Goal: Task Accomplishment & Management: Complete application form

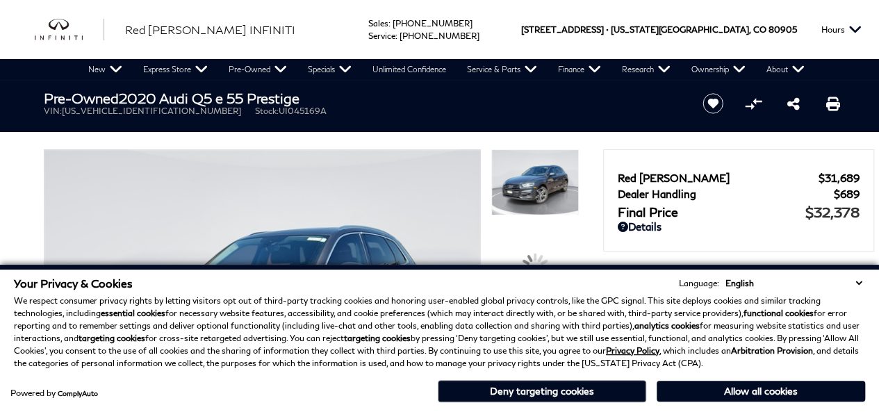
click at [711, 391] on button "Allow all cookies" at bounding box center [761, 391] width 208 height 21
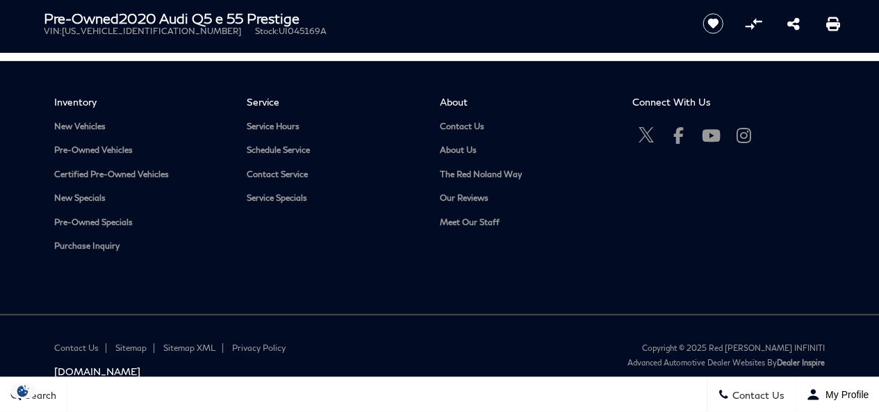
scroll to position [4834, 0]
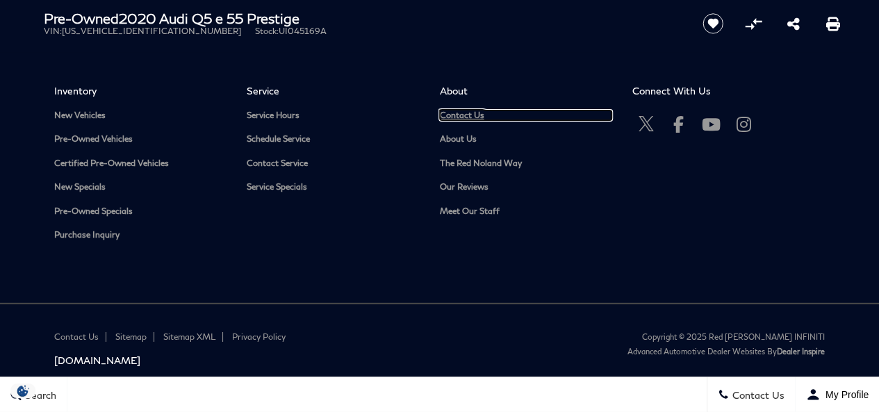
click at [453, 110] on link "Contact Us" at bounding box center [526, 115] width 172 height 10
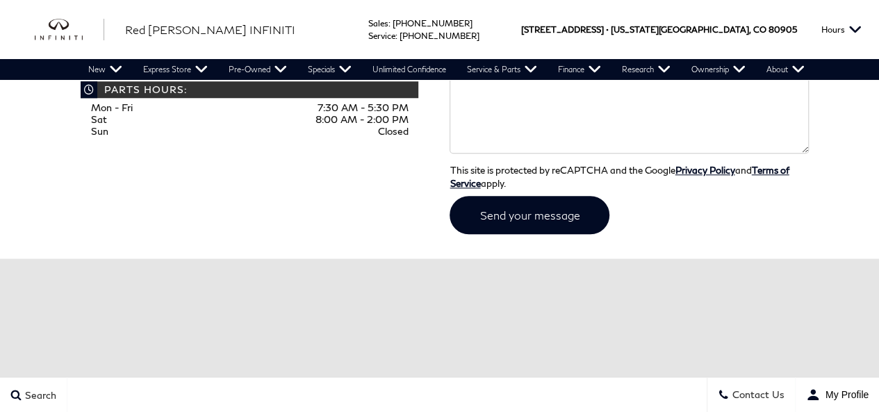
scroll to position [282, 0]
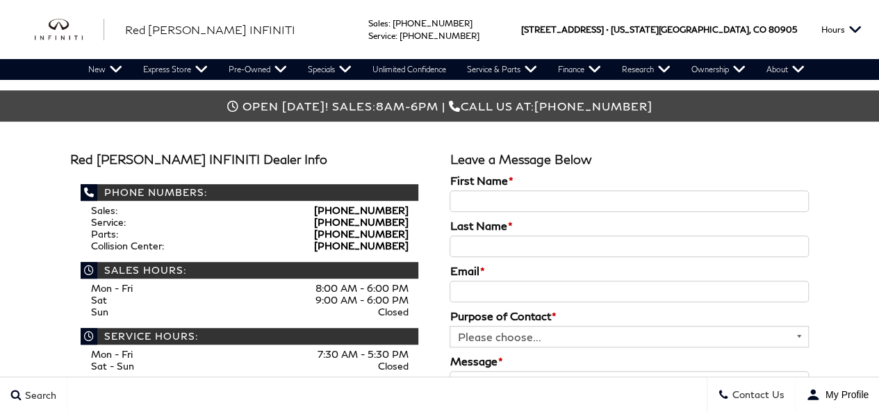
click at [491, 192] on input "First Name *" at bounding box center [629, 201] width 359 height 22
type input "ferg"
click at [478, 248] on input "Last Name *" at bounding box center [629, 247] width 359 height 22
type input "retgertg"
click at [478, 280] on li "Email *" at bounding box center [629, 286] width 359 height 45
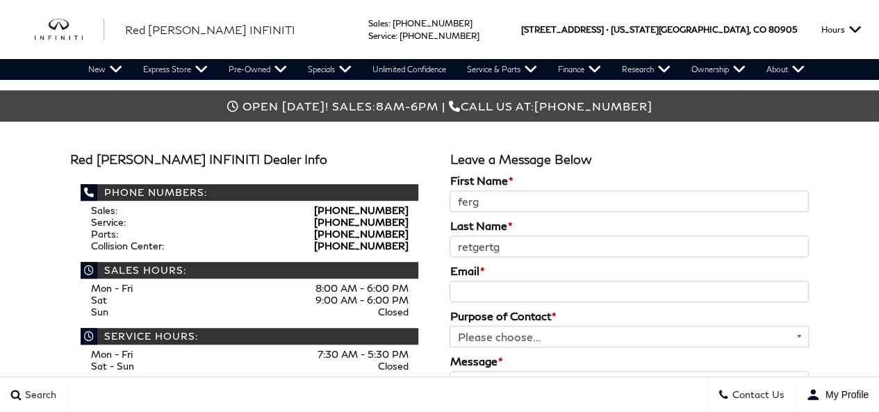
click at [481, 293] on input "Email *" at bounding box center [629, 292] width 359 height 22
paste input "gaxemec705@artvara.com"
type input "gaxemec705@artvara.com"
drag, startPoint x: 504, startPoint y: 334, endPoint x: 509, endPoint y: 329, distance: 7.4
click at [504, 334] on select "Please choose... General Inquiry Sales Inquiry Service Inquiry" at bounding box center [629, 337] width 359 height 22
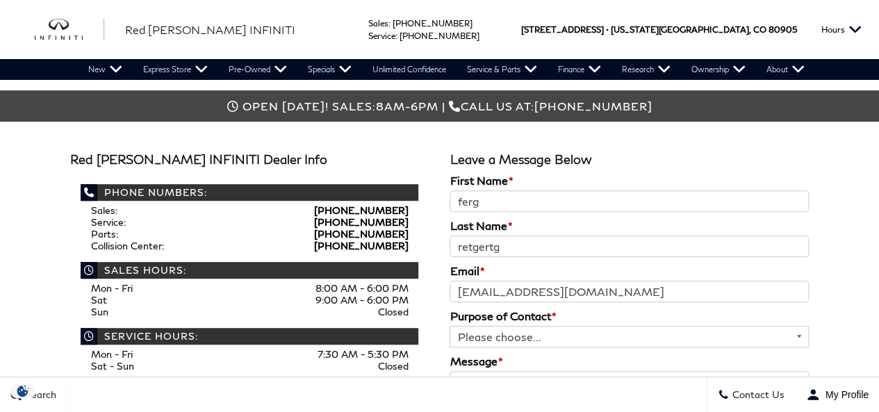
select select "General Inquiry"
click at [450, 326] on select "Please choose... General Inquiry Sales Inquiry Service Inquiry" at bounding box center [629, 337] width 359 height 22
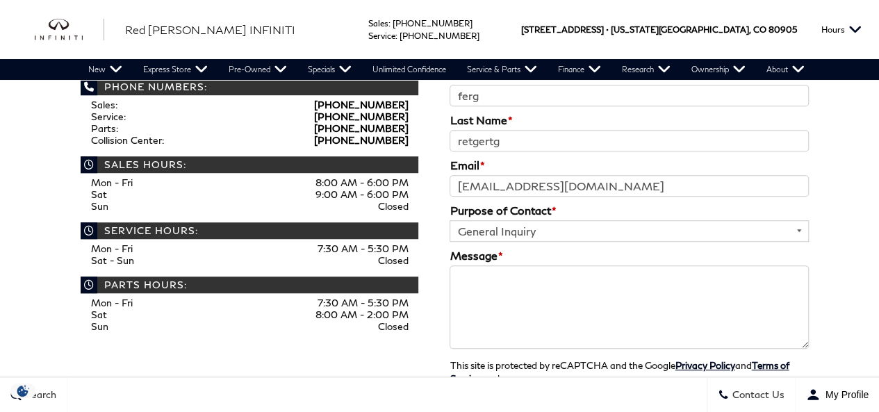
scroll to position [402, 0]
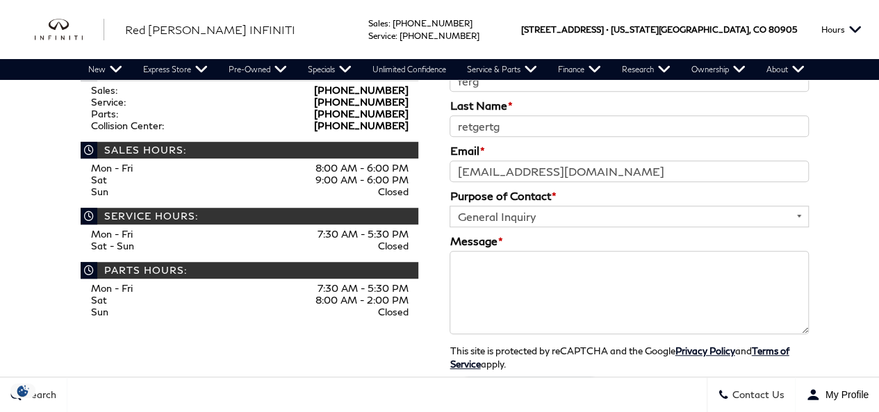
click at [566, 284] on textarea "Message *" at bounding box center [629, 292] width 359 height 83
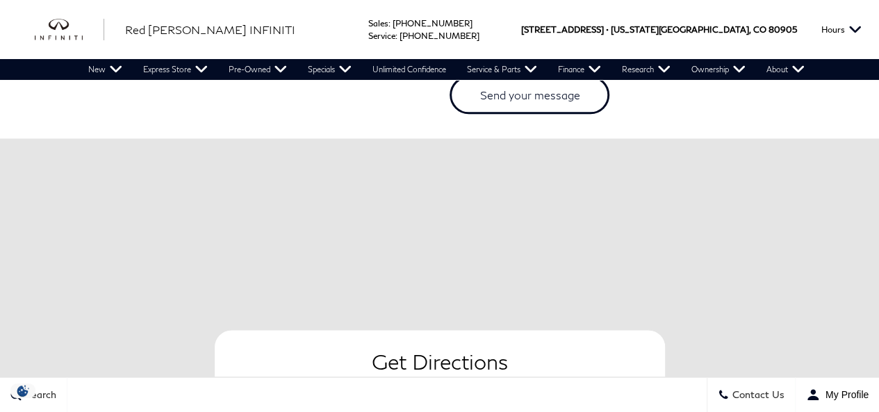
type textarea "frgbrdy"
click at [509, 95] on input "submit" at bounding box center [530, 95] width 160 height 38
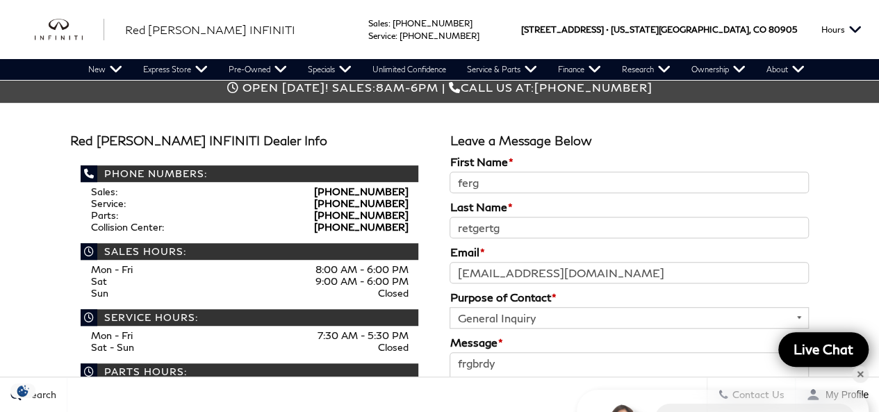
scroll to position [602, 0]
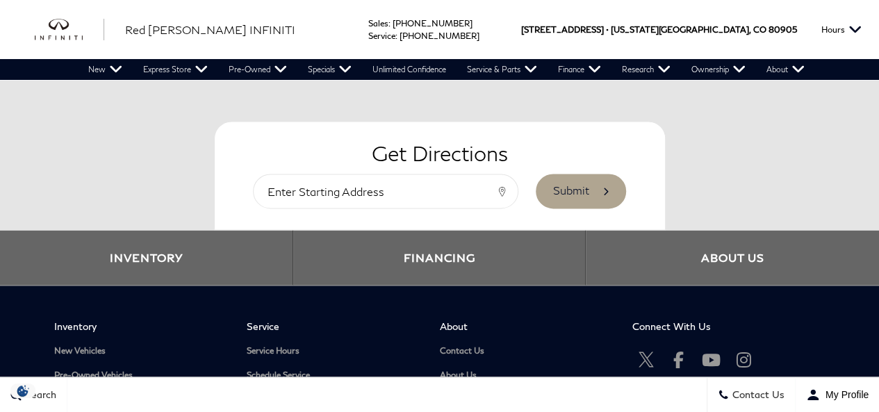
scroll to position [1185, 0]
